Goal: Task Accomplishment & Management: Manage account settings

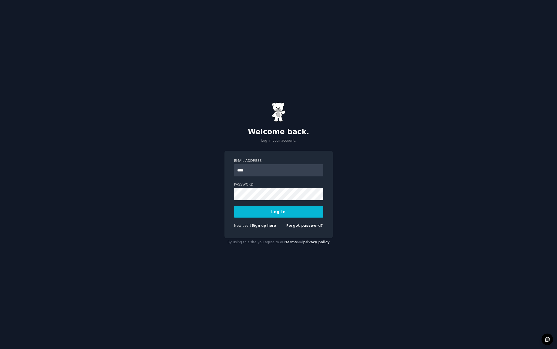
type input "**********"
click at [234, 206] on button "Log In" at bounding box center [278, 212] width 89 height 12
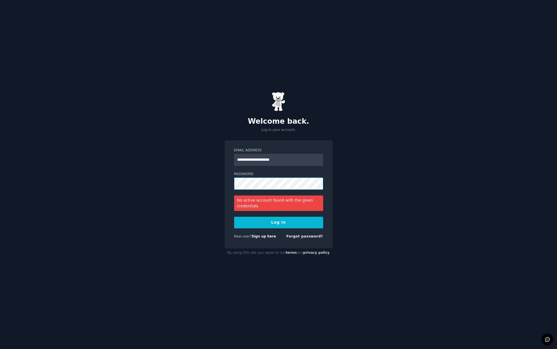
click at [234, 217] on button "Log In" at bounding box center [278, 223] width 89 height 12
click at [177, 161] on div "**********" at bounding box center [278, 174] width 557 height 349
click at [234, 217] on button "Log In" at bounding box center [278, 223] width 89 height 12
click at [192, 182] on div "**********" at bounding box center [278, 174] width 557 height 349
click at [300, 237] on link "Forgot password?" at bounding box center [304, 237] width 37 height 4
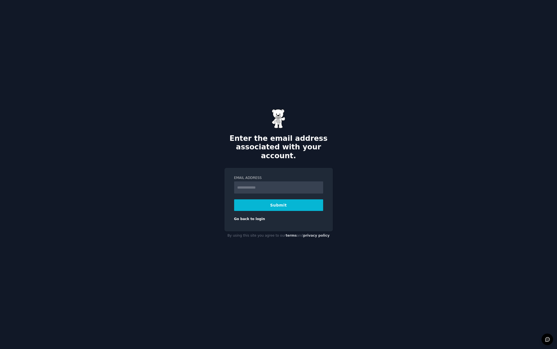
click at [273, 182] on input "Email Address" at bounding box center [278, 188] width 89 height 12
click at [274, 182] on input "Email Address" at bounding box center [278, 188] width 89 height 12
type input "**********"
click at [259, 202] on button "Submit" at bounding box center [278, 205] width 89 height 12
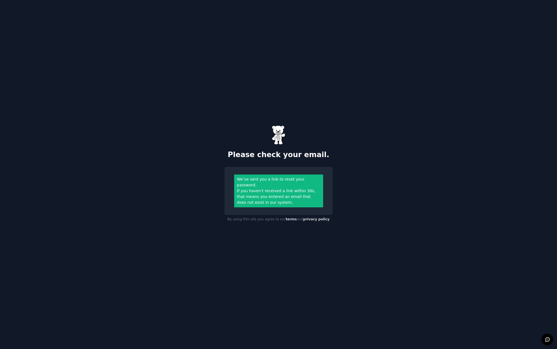
click at [436, 23] on div "Please check your email. We’ve sent you a link to reset your password. If you h…" at bounding box center [278, 174] width 557 height 349
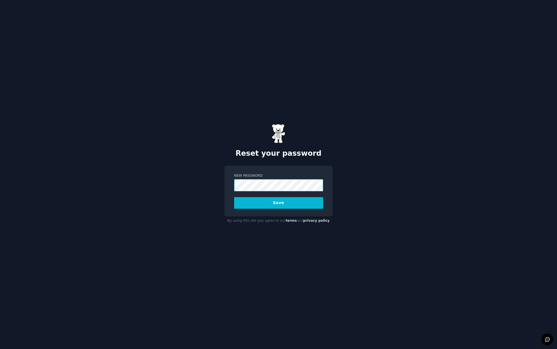
click at [234, 197] on button "Save" at bounding box center [278, 203] width 89 height 12
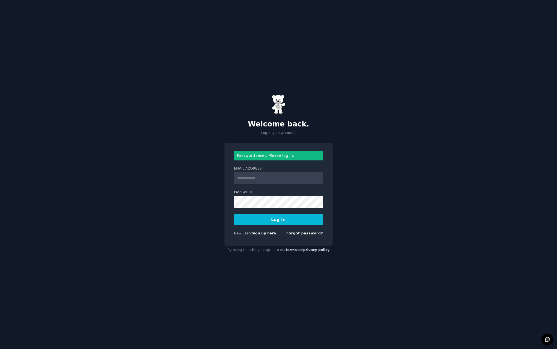
click at [272, 177] on input "Email Address" at bounding box center [278, 178] width 89 height 12
type input "**********"
click at [234, 214] on button "Log In" at bounding box center [278, 220] width 89 height 12
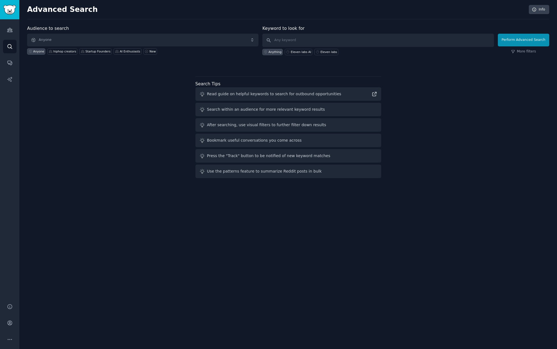
click at [490, 219] on div "Advanced Search Info Audience to search Anyone Anyone hiphop creators Startup F…" at bounding box center [287, 174] width 537 height 349
click at [93, 40] on span "Anyone" at bounding box center [142, 40] width 231 height 13
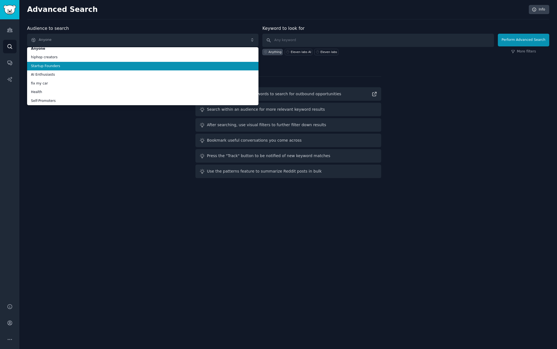
scroll to position [5, 0]
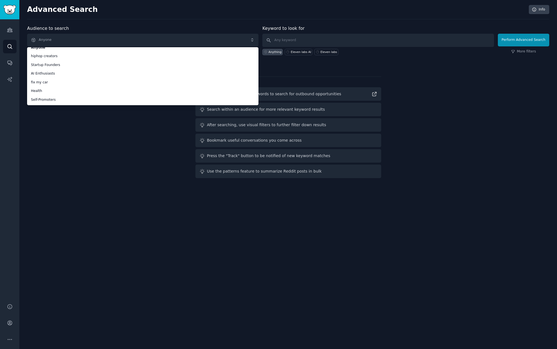
click at [64, 126] on div "Audience to search Anyone Anyone hiphop creators Startup Founders AI Enthusiast…" at bounding box center [288, 102] width 522 height 155
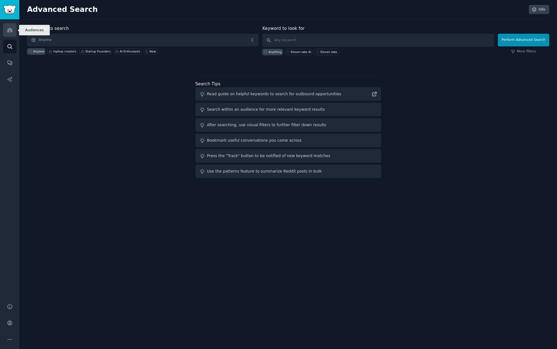
click at [5, 31] on link "Audiences" at bounding box center [10, 30] width 14 height 14
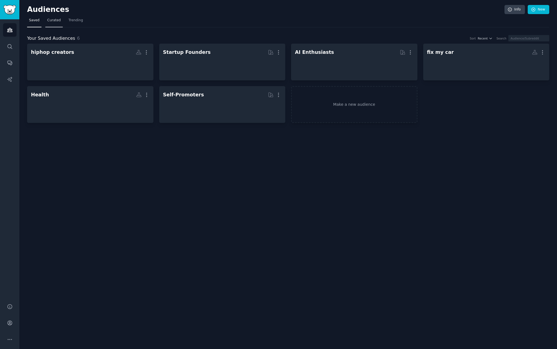
click at [57, 24] on link "Curated" at bounding box center [53, 21] width 17 height 11
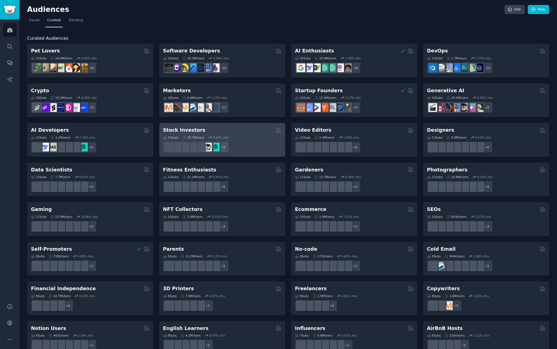
scroll to position [93, 0]
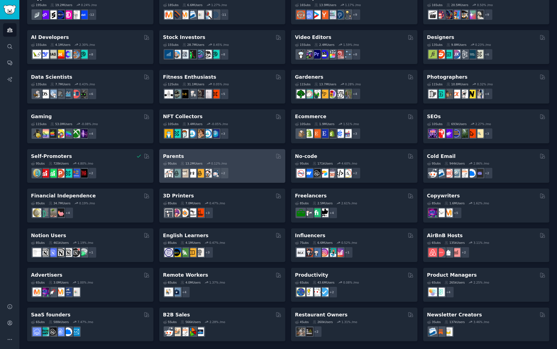
click at [244, 152] on div "Parents 9 Sub s 13.2M Users 0.12 % /mo + 2" at bounding box center [222, 166] width 126 height 34
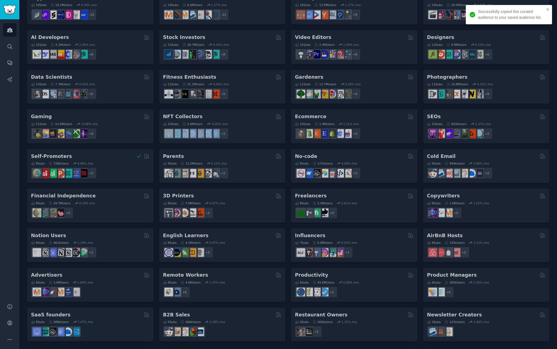
drag, startPoint x: 295, startPoint y: 114, endPoint x: 283, endPoint y: 145, distance: 33.9
click at [283, 145] on div "Pet Lovers 31 Sub s 24.4M Users 0.56 % /mo + 24 Software Developers 26 Sub s 30…" at bounding box center [288, 146] width 522 height 391
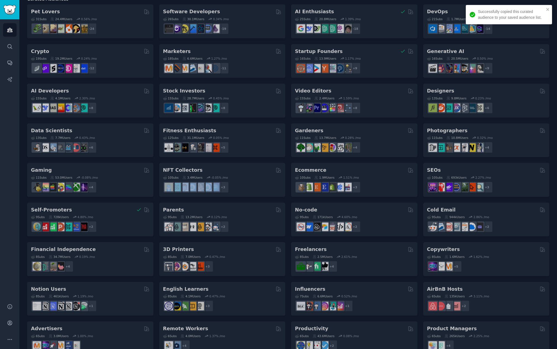
scroll to position [0, 0]
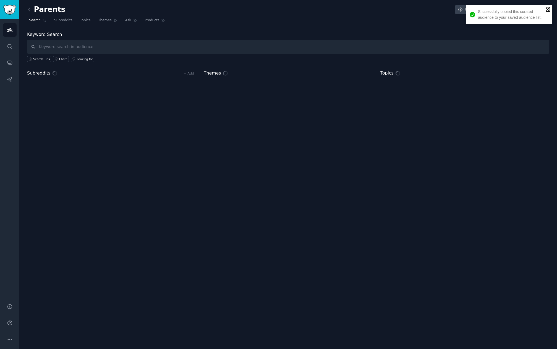
click at [548, 8] on icon "close" at bounding box center [547, 9] width 3 height 3
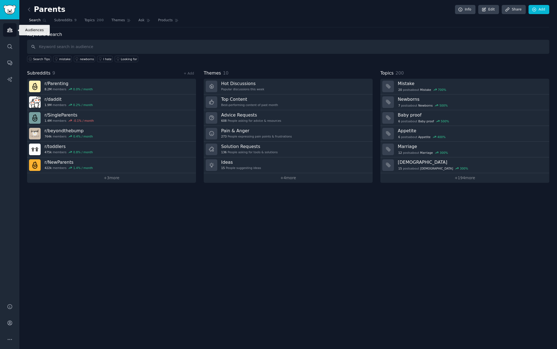
click at [8, 37] on div "Audiences Search Conversations AI Reports" at bounding box center [9, 158] width 19 height 278
click at [10, 34] on link "Audiences" at bounding box center [10, 30] width 14 height 14
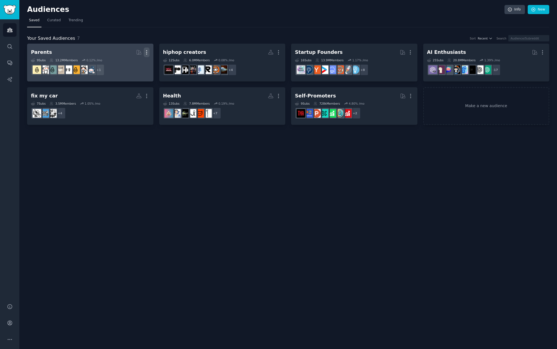
click at [145, 52] on icon "button" at bounding box center [147, 52] width 6 height 6
click at [136, 66] on p "Delete" at bounding box center [131, 64] width 13 height 6
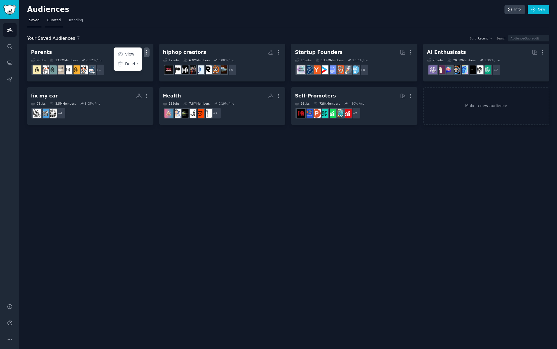
click at [49, 21] on span "Curated" at bounding box center [54, 20] width 14 height 5
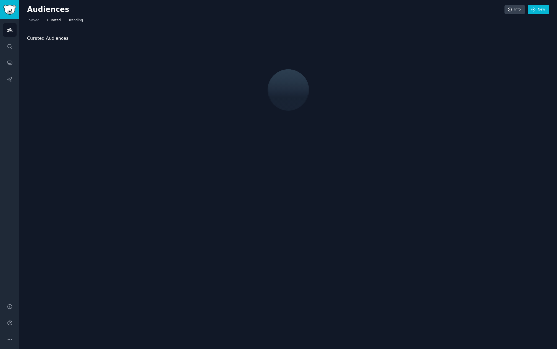
click at [78, 21] on span "Trending" at bounding box center [76, 20] width 14 height 5
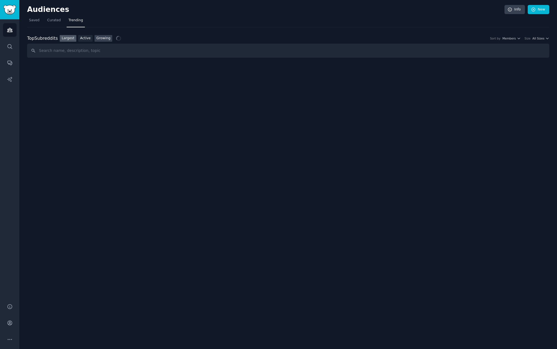
click at [104, 38] on link "Growing" at bounding box center [103, 38] width 18 height 7
click at [346, 290] on div "Audiences Info New Saved Curated Trending Top Subreddits Top Subreddits Largest…" at bounding box center [287, 174] width 537 height 349
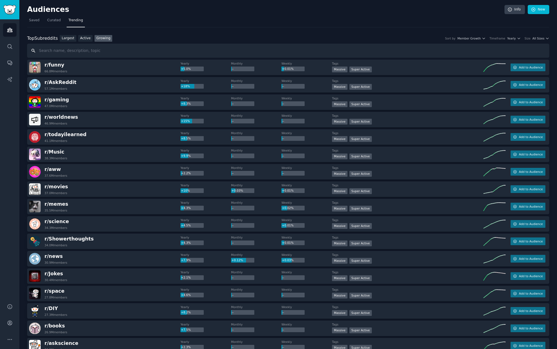
click at [77, 51] on input "text" at bounding box center [288, 51] width 522 height 14
type input "crypto"
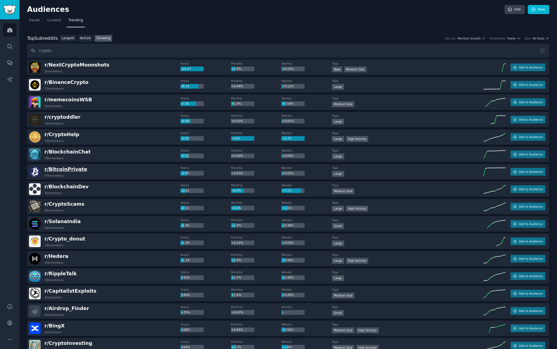
click at [74, 168] on span "r/ BitcoinPrivate" at bounding box center [65, 170] width 43 height 6
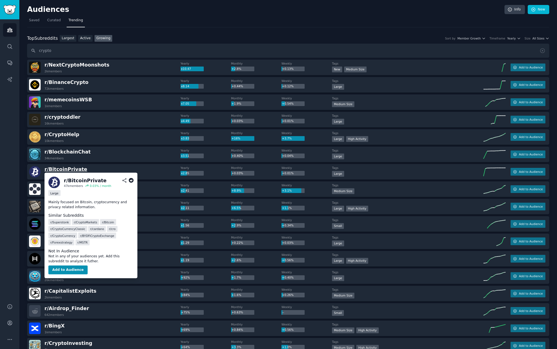
click at [72, 170] on span "r/ BitcoinPrivate" at bounding box center [65, 170] width 43 height 6
click at [64, 267] on button "Add to Audience" at bounding box center [67, 270] width 39 height 9
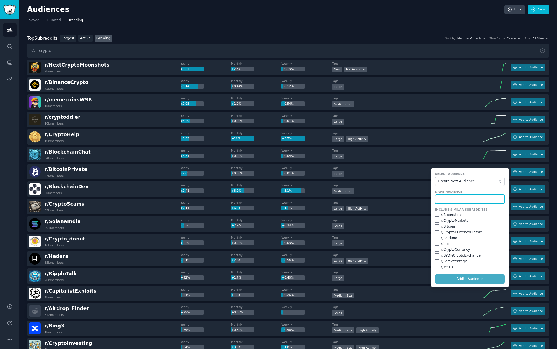
click at [455, 200] on input "text" at bounding box center [470, 199] width 70 height 9
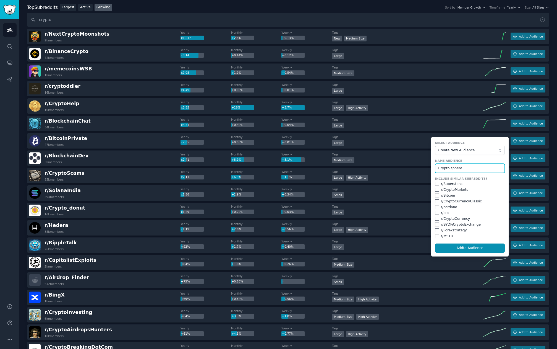
scroll to position [66, 0]
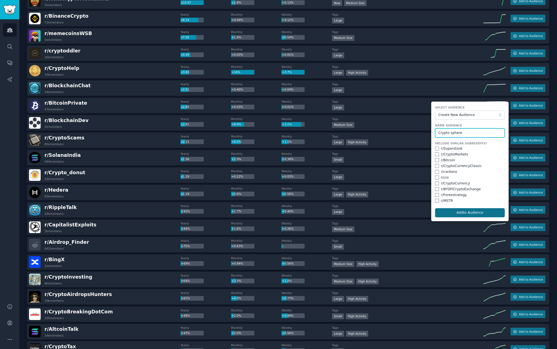
type input "Crypto sphere"
click at [455, 210] on button "Add to Audience" at bounding box center [470, 212] width 70 height 9
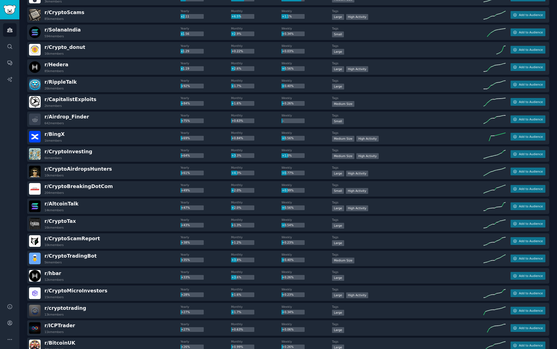
scroll to position [199, 0]
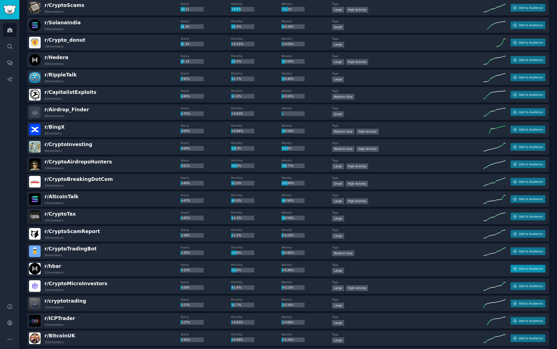
click at [527, 270] on span "Add to Audience" at bounding box center [531, 269] width 24 height 4
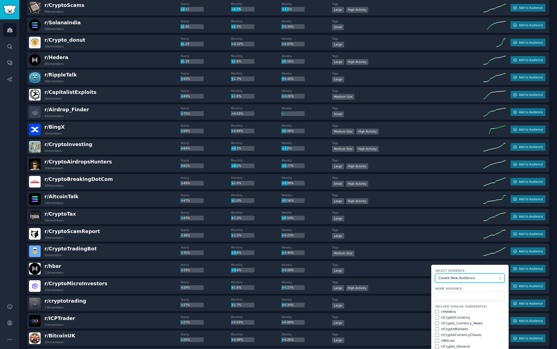
click at [461, 279] on span "Create New Audience" at bounding box center [468, 278] width 61 height 5
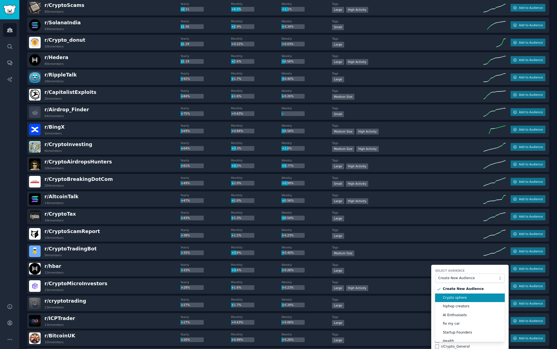
click at [455, 298] on span "Crypto sphere" at bounding box center [472, 298] width 58 height 5
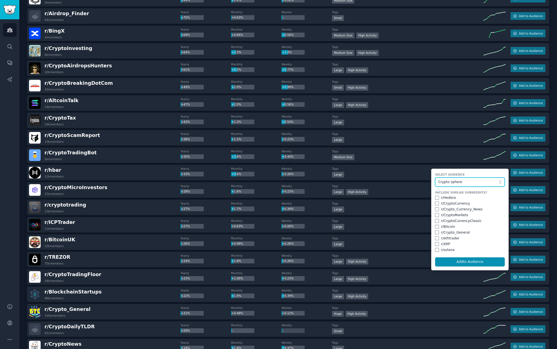
scroll to position [365, 0]
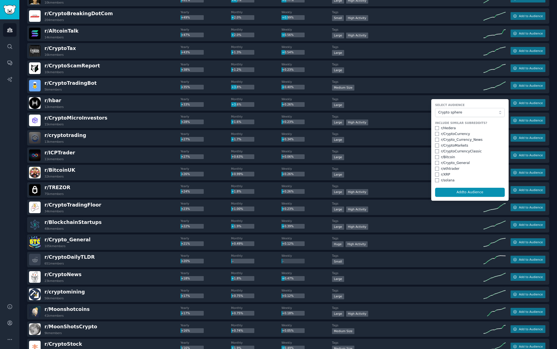
click at [437, 126] on div "r/ Hedera" at bounding box center [470, 128] width 70 height 5
click at [436, 127] on input "checkbox" at bounding box center [437, 128] width 4 height 4
click at [443, 191] on button "Add to Audience" at bounding box center [470, 192] width 70 height 9
checkbox input "false"
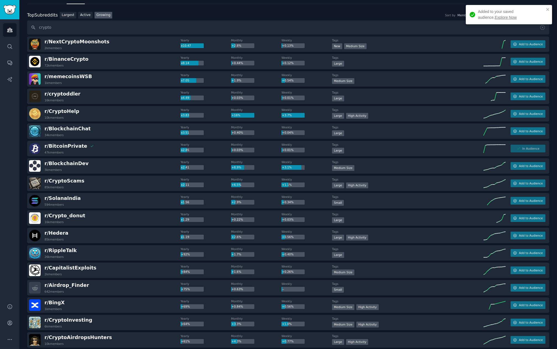
scroll to position [0, 0]
